Goal: Check status

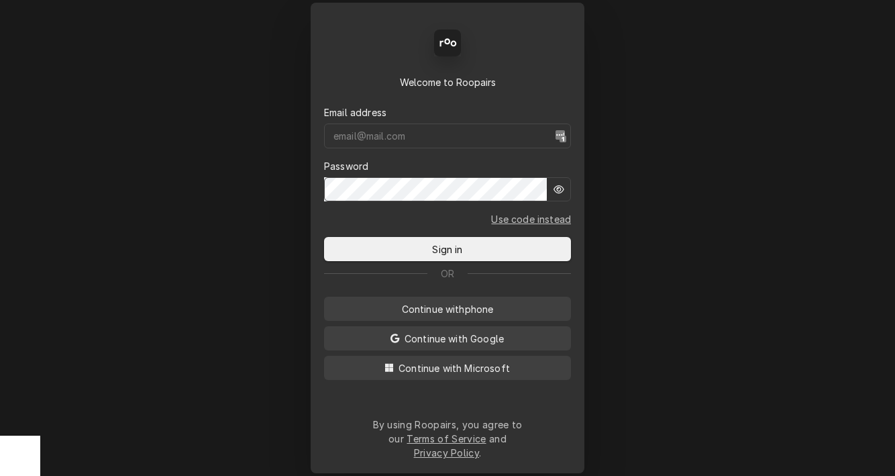
type input "[DOMAIN_NAME][EMAIL_ADDRESS][DOMAIN_NAME]"
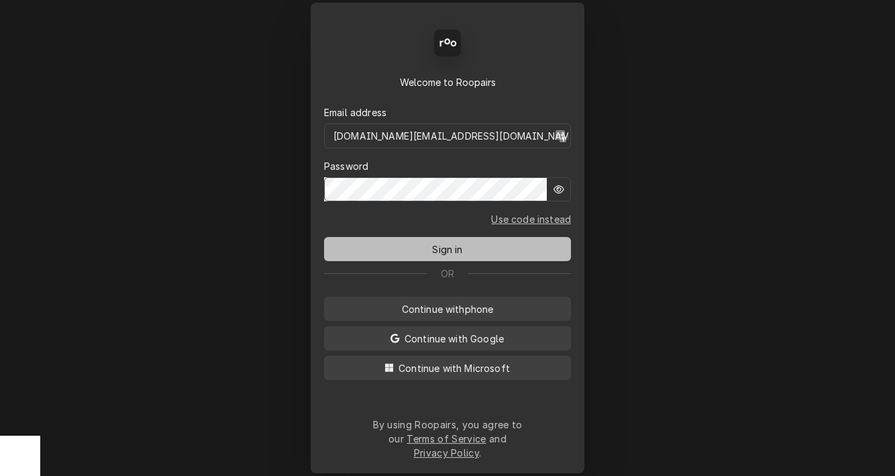
click at [483, 251] on button "Sign in" at bounding box center [447, 249] width 247 height 24
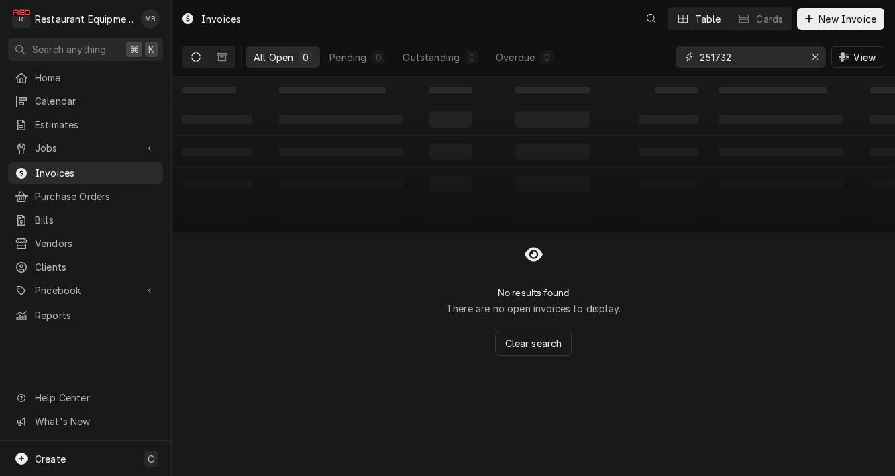
click at [754, 49] on input "251732" at bounding box center [750, 56] width 101 height 21
paste input "INV-252341"
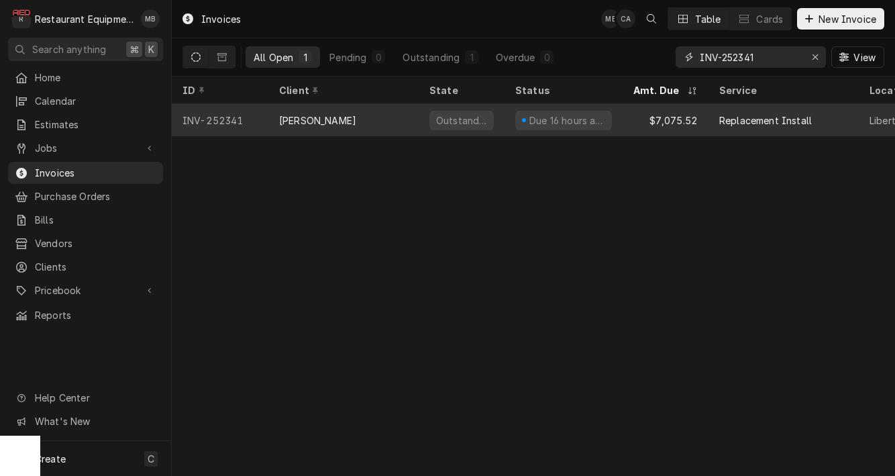
type input "INV-252341"
click at [403, 123] on div "Bob Evans" at bounding box center [343, 120] width 150 height 32
